Goal: Obtain resource: Obtain resource

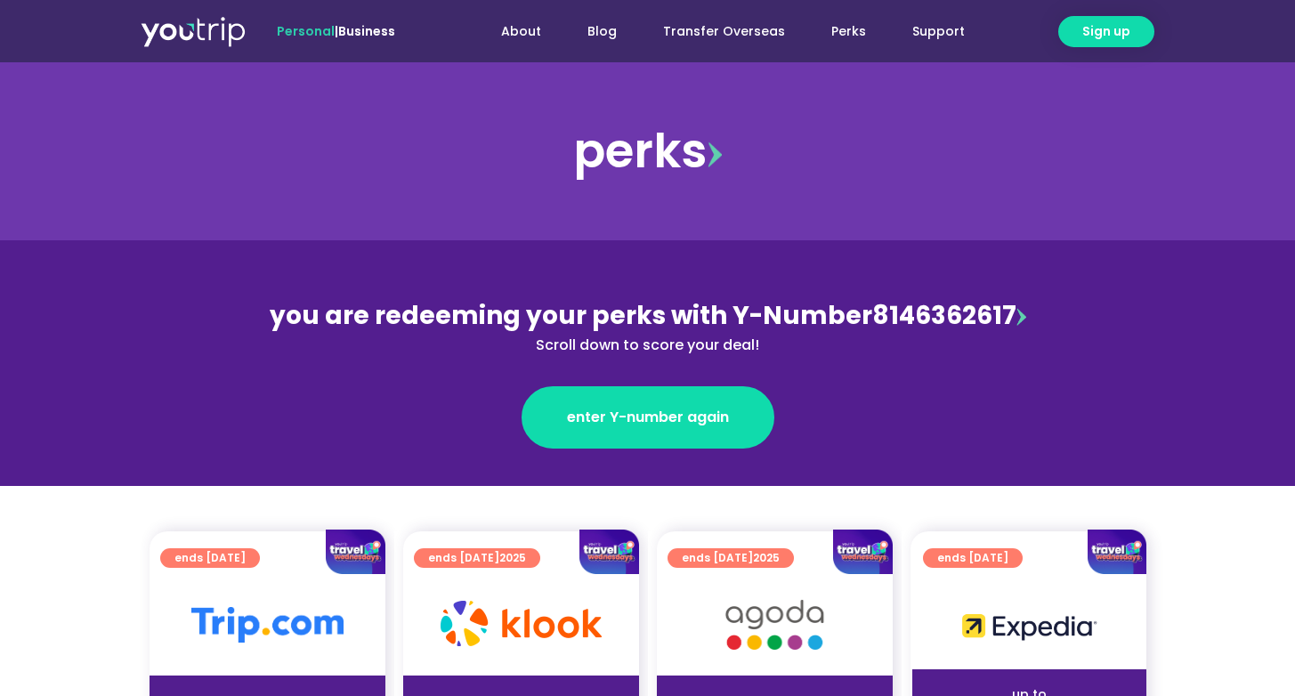
click at [288, 634] on img at bounding box center [267, 625] width 152 height 36
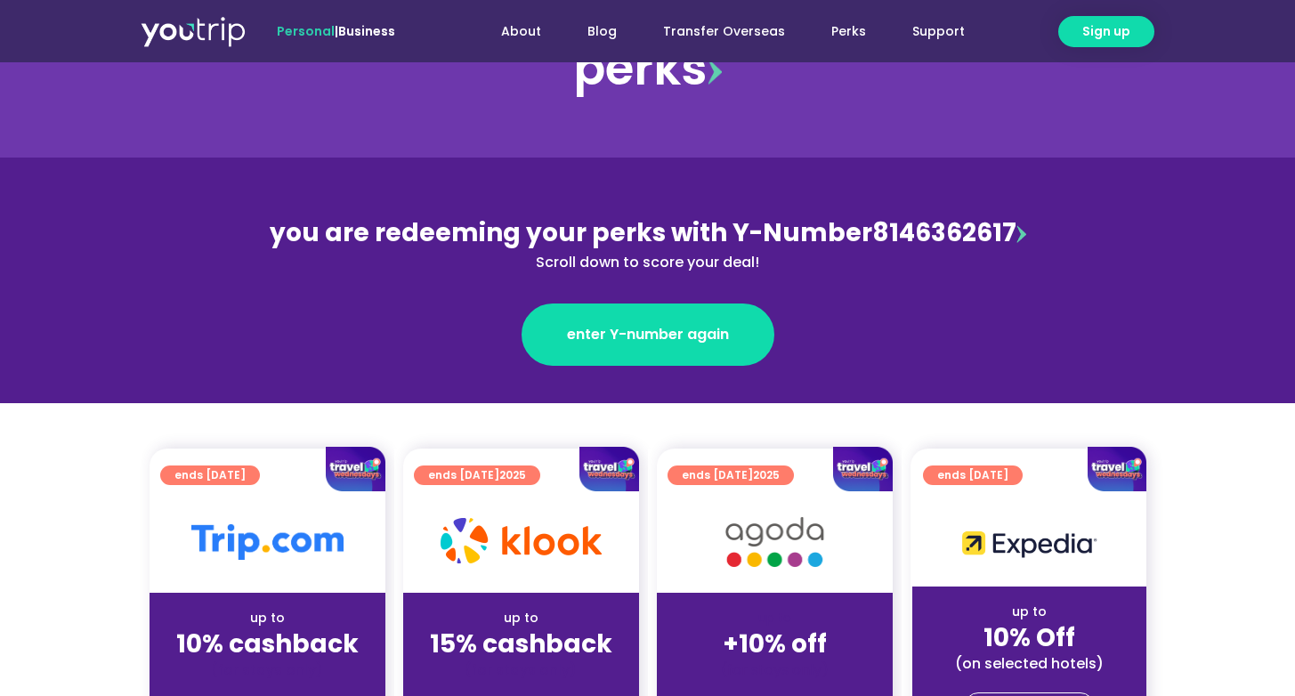
scroll to position [120, 0]
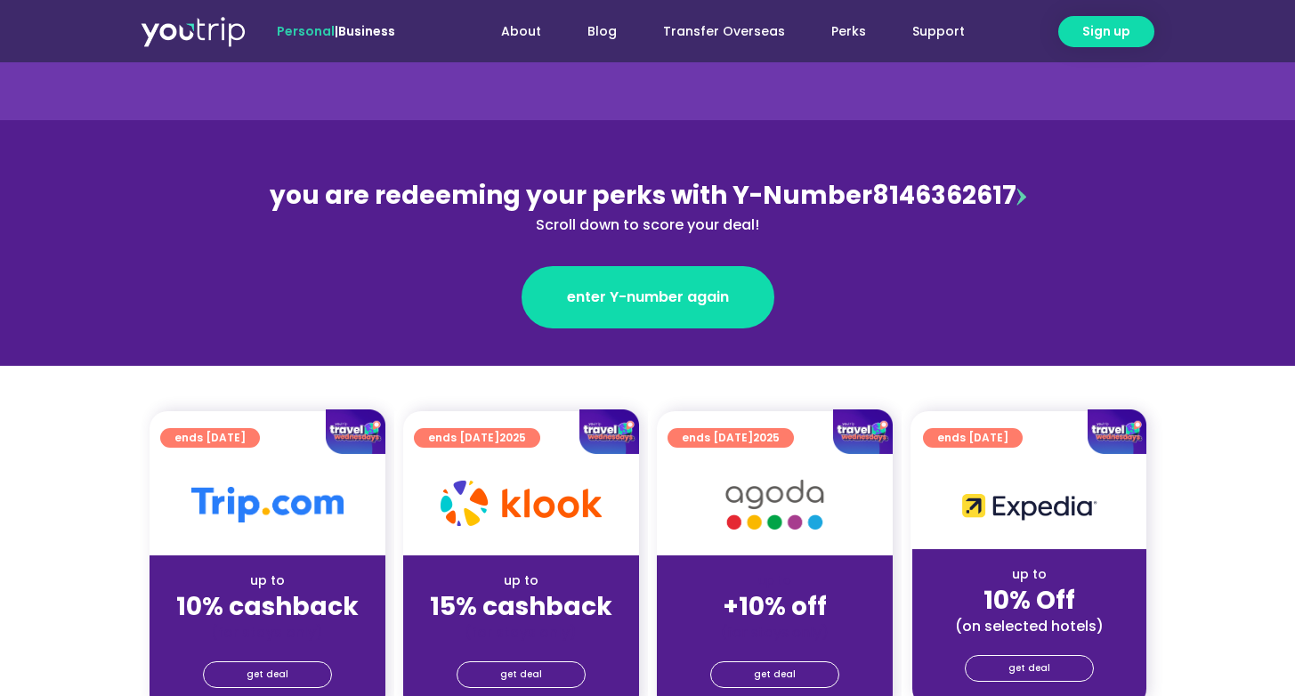
click at [288, 634] on div "(for stays only)" at bounding box center [267, 632] width 207 height 19
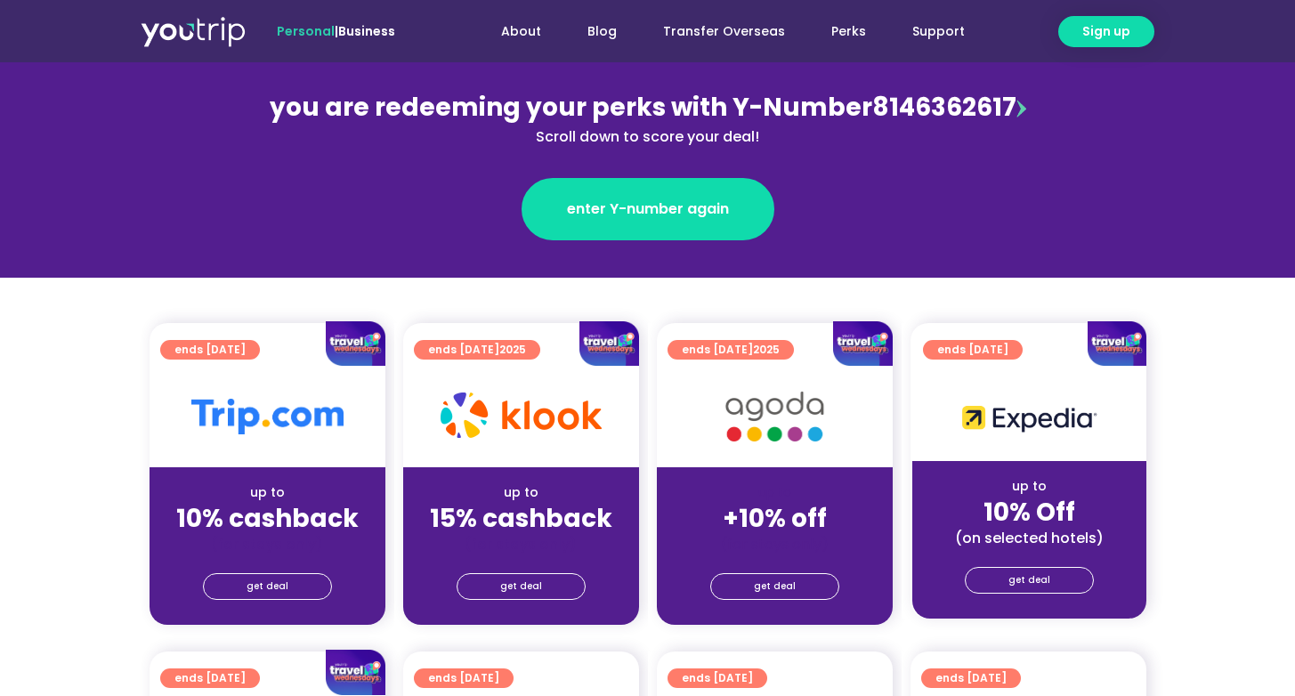
scroll to position [219, 0]
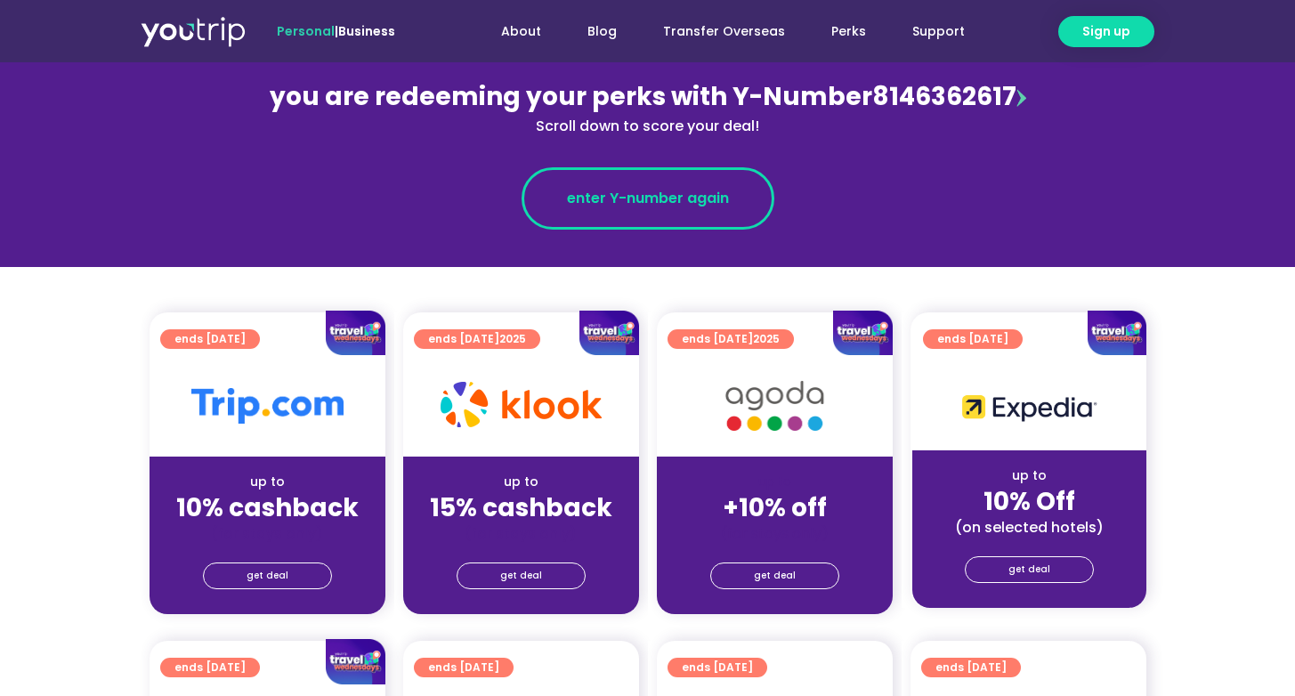
click at [727, 200] on span "enter Y-number again" at bounding box center [648, 198] width 162 height 21
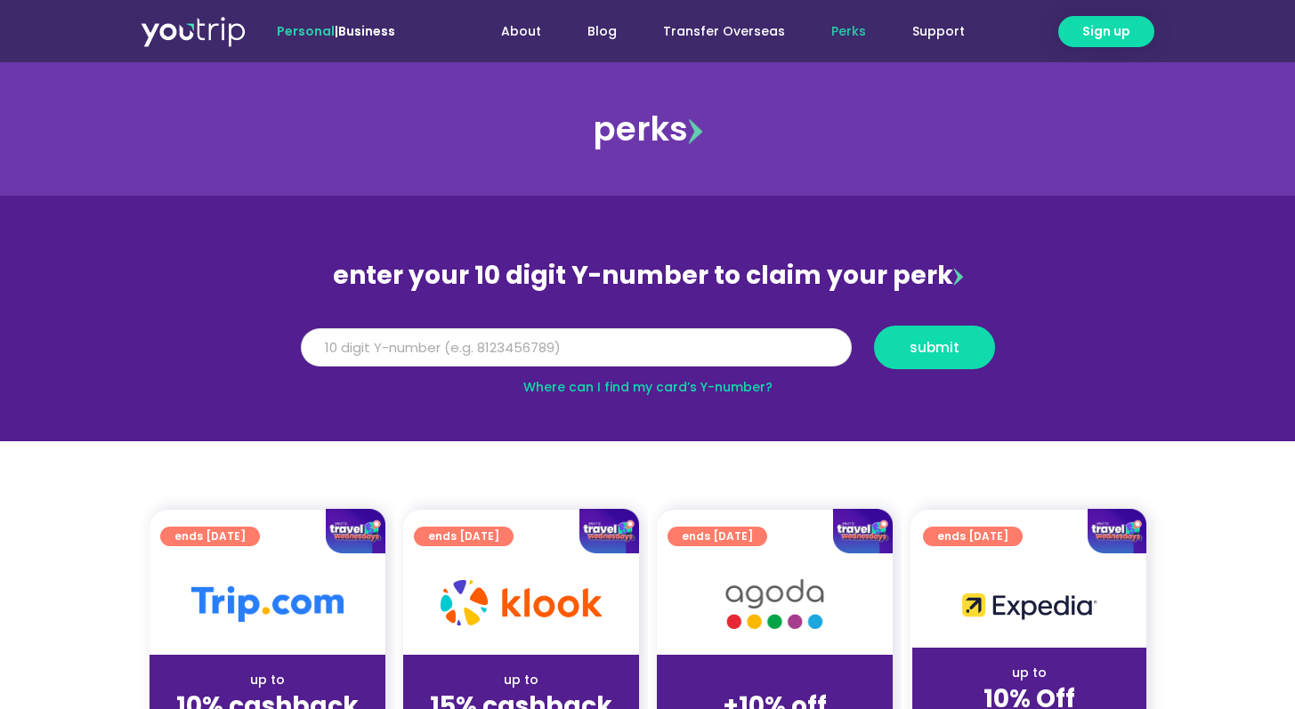
click at [440, 345] on input "Y Number" at bounding box center [576, 347] width 551 height 39
type input "8146362617"
click at [979, 344] on button "submit" at bounding box center [934, 348] width 121 height 44
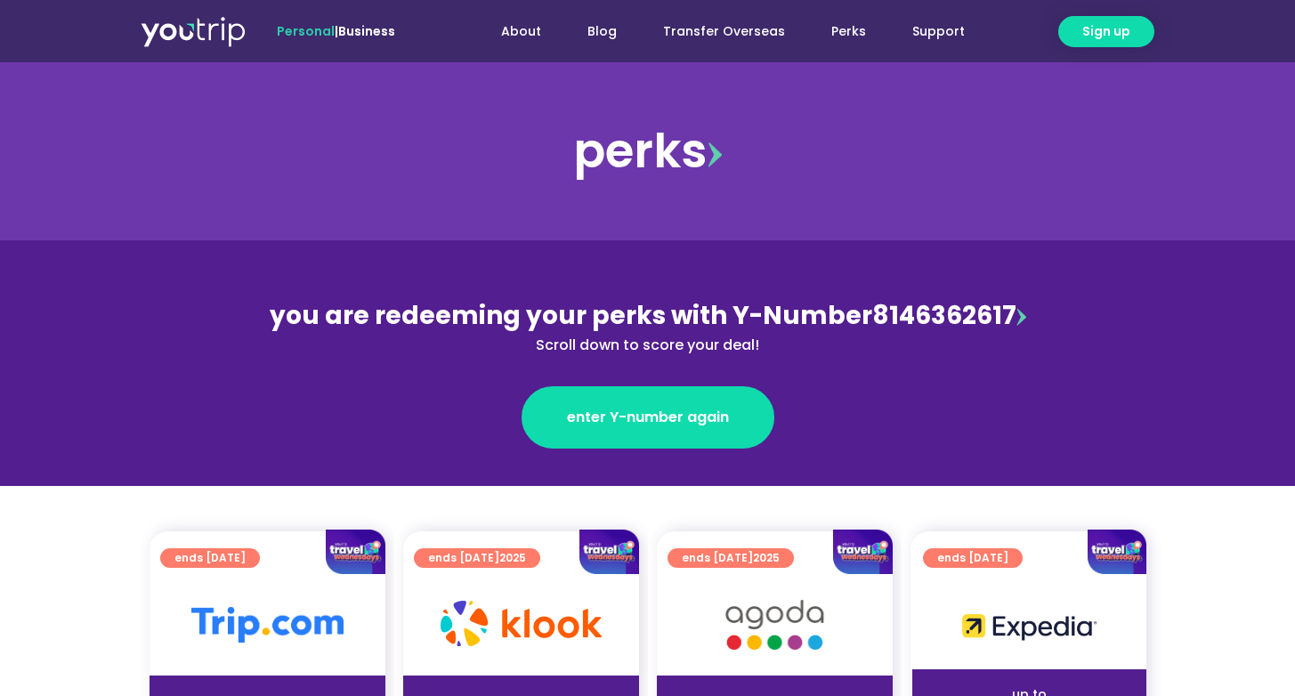
click at [290, 624] on img at bounding box center [267, 625] width 152 height 36
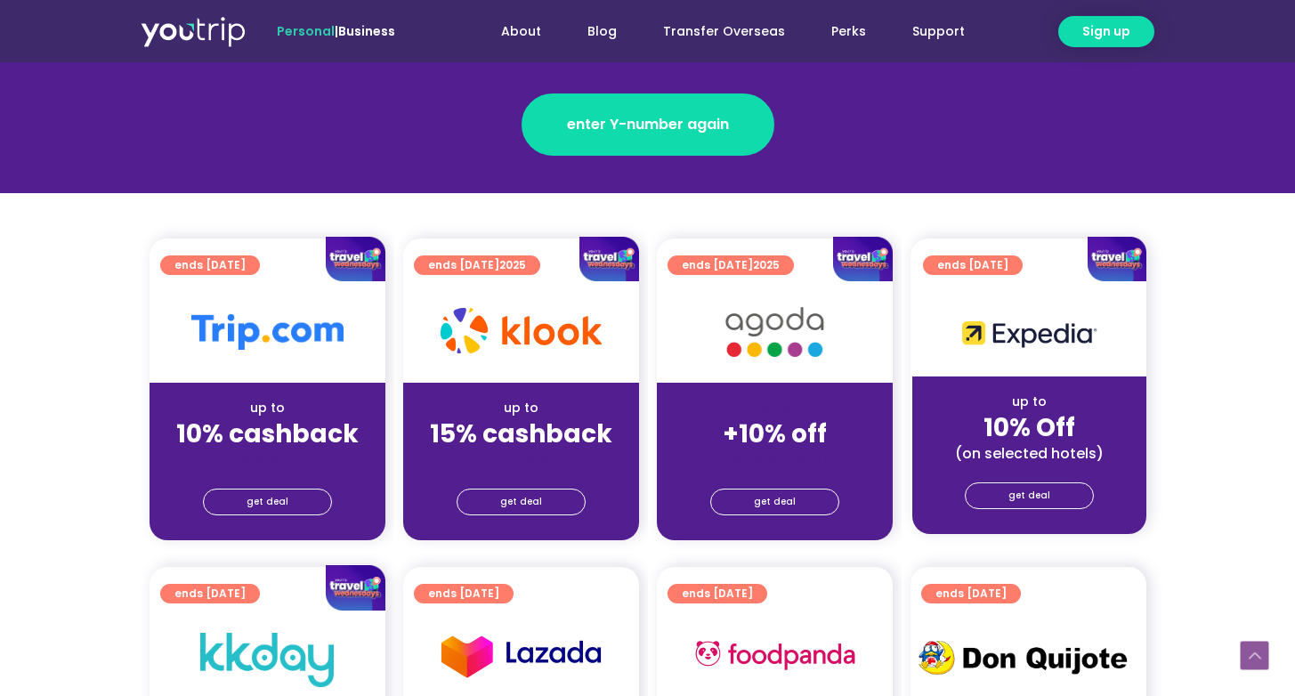
scroll to position [303, 0]
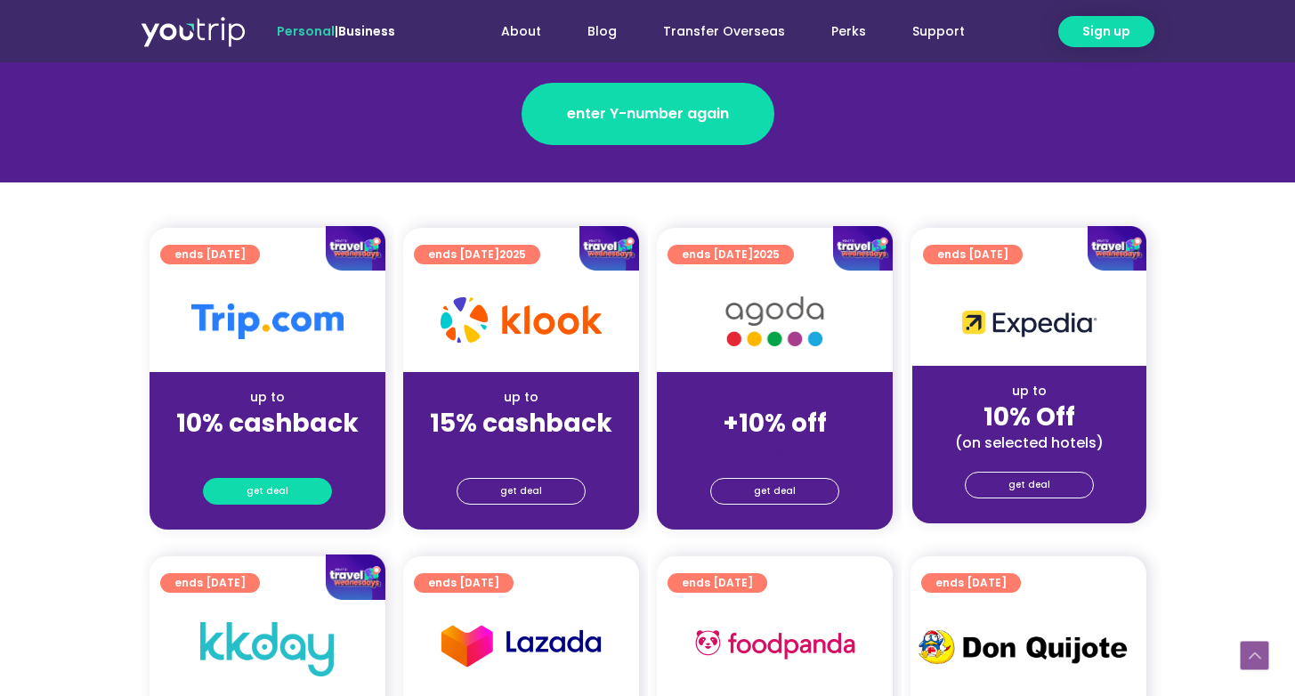
click at [277, 488] on span "get deal" at bounding box center [268, 491] width 42 height 25
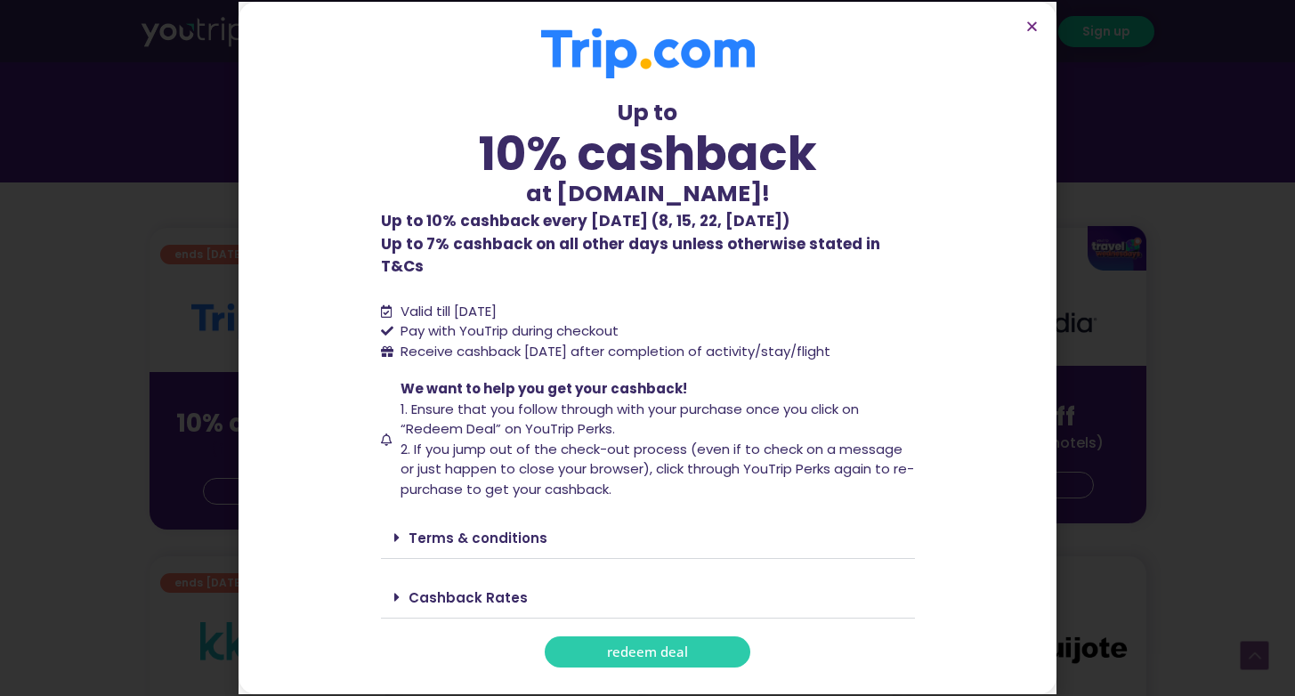
click at [630, 645] on span "redeem deal" at bounding box center [647, 651] width 81 height 13
